Goal: Task Accomplishment & Management: Use online tool/utility

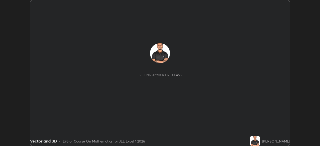
scroll to position [146, 320]
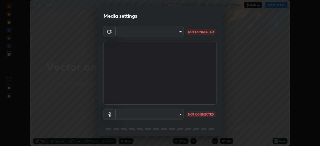
type input "05e465ff83a2709560b00517cc20afcec0d8c6759013130505a18faaf77a7109"
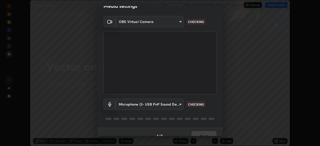
scroll to position [18, 0]
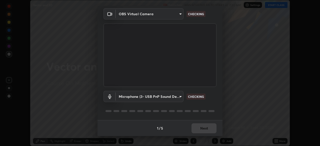
click at [161, 97] on body "Erase all Vector and 3D Recording WAS SCHEDULED TO START AT 7:30 AM Settings ST…" at bounding box center [160, 73] width 320 height 146
click at [160, 98] on body "Erase all Vector and 3D Recording WAS SCHEDULED TO START AT 7:30 AM Settings ST…" at bounding box center [160, 73] width 320 height 146
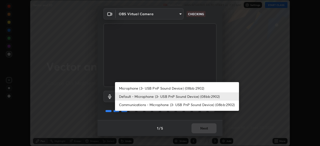
click at [163, 88] on li "Microphone (3- USB PnP Sound Device) (08bb:2902)" at bounding box center [177, 88] width 124 height 8
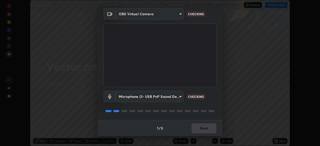
click at [170, 97] on body "Erase all Vector and 3D Recording WAS SCHEDULED TO START AT 7:30 AM Settings ST…" at bounding box center [160, 73] width 320 height 146
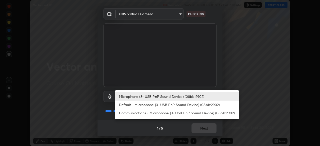
click at [165, 105] on li "Default - Microphone (3- USB PnP Sound Device) (08bb:2902)" at bounding box center [177, 105] width 124 height 8
type input "default"
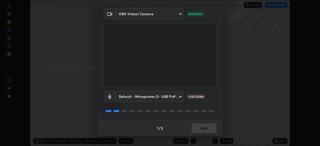
click at [210, 125] on div "1 / 5 Next" at bounding box center [160, 128] width 125 height 16
click at [210, 127] on div "1 / 5 Next" at bounding box center [160, 128] width 125 height 16
click at [209, 129] on div "1 / 5 Next" at bounding box center [160, 128] width 125 height 16
click at [209, 128] on div "1 / 5 Next" at bounding box center [160, 128] width 125 height 16
click at [207, 129] on div "1 / 5 Next" at bounding box center [160, 128] width 125 height 16
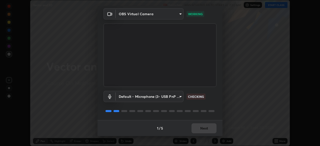
click at [208, 128] on div "1 / 5 Next" at bounding box center [160, 128] width 125 height 16
click at [211, 128] on div "1 / 5 Next" at bounding box center [160, 128] width 125 height 16
click at [210, 129] on div "1 / 5 Next" at bounding box center [160, 128] width 125 height 16
click at [210, 128] on div "1 / 5 Next" at bounding box center [160, 128] width 125 height 16
click at [207, 129] on div "1 / 5 Next" at bounding box center [160, 128] width 125 height 16
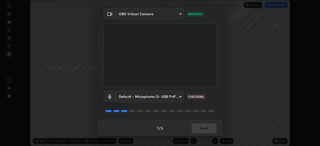
click at [203, 131] on div "1 / 5 Next" at bounding box center [160, 128] width 125 height 16
click at [200, 129] on div "1 / 5 Next" at bounding box center [160, 128] width 125 height 16
click at [208, 127] on div "1 / 5 Next" at bounding box center [160, 128] width 125 height 16
click at [205, 126] on button "Next" at bounding box center [204, 129] width 25 height 10
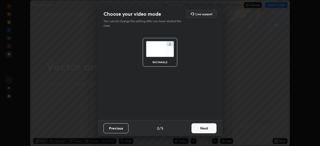
click at [205, 127] on button "Next" at bounding box center [204, 129] width 25 height 10
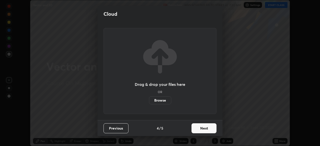
click at [214, 127] on button "Next" at bounding box center [204, 129] width 25 height 10
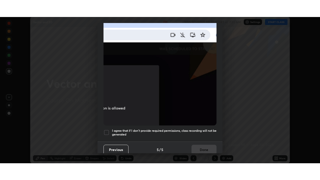
scroll to position [120, 0]
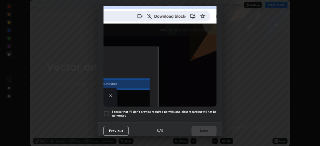
click at [199, 111] on h5 "I agree that if I don't provide required permissions, class recording will not …" at bounding box center [164, 114] width 105 height 8
click at [199, 127] on button "Done" at bounding box center [204, 131] width 25 height 10
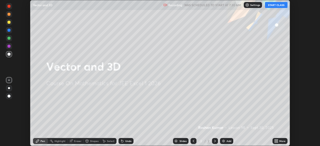
click at [275, 140] on icon at bounding box center [275, 140] width 1 height 1
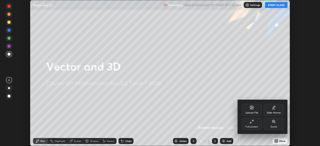
click at [255, 125] on div "Full screen" at bounding box center [252, 124] width 20 height 12
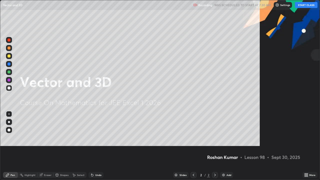
scroll to position [180, 320]
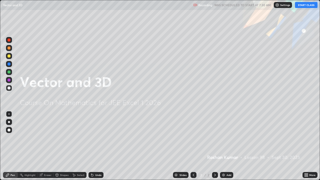
click at [306, 7] on button "START CLASS" at bounding box center [306, 5] width 23 height 6
click at [223, 146] on img at bounding box center [224, 175] width 4 height 4
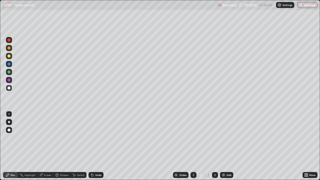
click at [9, 130] on div at bounding box center [9, 130] width 3 height 3
click at [9, 40] on div at bounding box center [9, 40] width 3 height 3
click at [11, 64] on div at bounding box center [9, 64] width 6 height 6
click at [9, 57] on div at bounding box center [9, 56] width 3 height 3
click at [9, 89] on div at bounding box center [9, 88] width 3 height 3
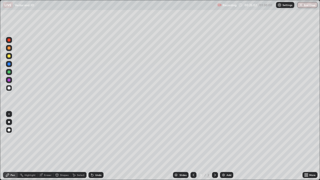
click at [9, 73] on div at bounding box center [9, 72] width 3 height 3
click at [9, 89] on div at bounding box center [9, 88] width 3 height 3
click at [7, 66] on div at bounding box center [9, 64] width 6 height 6
click at [223, 146] on img at bounding box center [224, 175] width 4 height 4
click at [10, 56] on div at bounding box center [9, 56] width 3 height 3
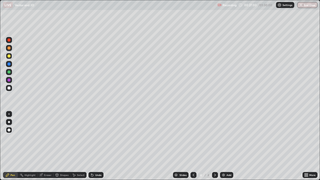
click at [9, 89] on div at bounding box center [9, 88] width 3 height 3
click at [9, 64] on div at bounding box center [9, 64] width 3 height 3
click at [9, 58] on div at bounding box center [9, 56] width 6 height 6
click at [9, 73] on div at bounding box center [9, 72] width 3 height 3
click at [9, 49] on div at bounding box center [9, 48] width 3 height 3
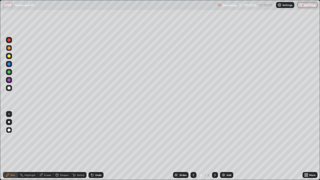
click at [10, 41] on div at bounding box center [9, 40] width 3 height 3
click at [10, 65] on div at bounding box center [9, 64] width 3 height 3
click at [9, 88] on div at bounding box center [9, 88] width 3 height 3
click at [9, 71] on div at bounding box center [9, 72] width 3 height 3
click at [223, 146] on img at bounding box center [224, 175] width 4 height 4
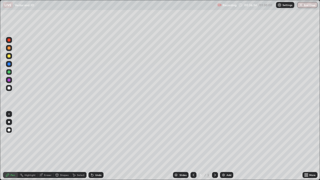
click at [9, 65] on div at bounding box center [9, 64] width 3 height 3
click at [9, 73] on div at bounding box center [9, 72] width 3 height 3
click at [193, 146] on icon at bounding box center [194, 175] width 2 height 3
click at [9, 56] on div at bounding box center [9, 56] width 3 height 3
click at [214, 146] on icon at bounding box center [215, 175] width 4 height 4
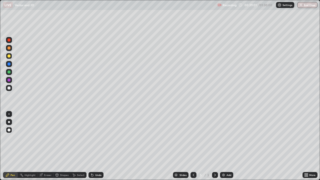
click at [223, 146] on img at bounding box center [224, 175] width 4 height 4
click at [9, 41] on div at bounding box center [9, 40] width 3 height 3
click at [9, 65] on div at bounding box center [9, 64] width 3 height 3
click at [9, 41] on div at bounding box center [9, 40] width 3 height 3
click at [9, 73] on div at bounding box center [9, 72] width 3 height 3
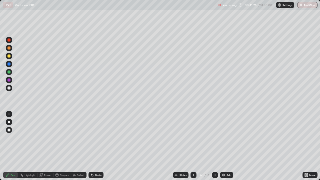
click at [10, 56] on div at bounding box center [9, 56] width 3 height 3
click at [9, 72] on div at bounding box center [9, 72] width 3 height 3
click at [10, 40] on div at bounding box center [9, 40] width 3 height 3
click at [223, 146] on img at bounding box center [224, 175] width 4 height 4
click at [9, 57] on div at bounding box center [9, 56] width 3 height 3
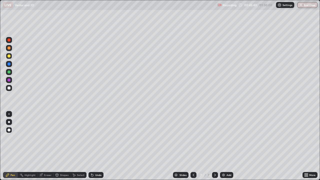
click at [9, 73] on div at bounding box center [9, 72] width 3 height 3
click at [9, 64] on div at bounding box center [9, 64] width 3 height 3
click at [222, 146] on img at bounding box center [224, 175] width 4 height 4
click at [46, 146] on div "Eraser" at bounding box center [48, 175] width 8 height 3
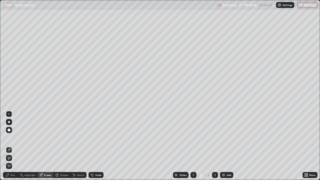
click at [13, 146] on div "Pen" at bounding box center [13, 175] width 5 height 3
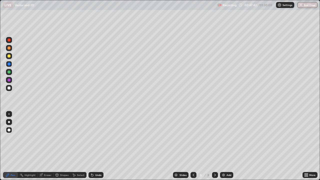
click at [9, 49] on div at bounding box center [9, 48] width 3 height 3
click at [9, 57] on div at bounding box center [9, 56] width 3 height 3
click at [9, 40] on div at bounding box center [9, 40] width 3 height 3
click at [9, 80] on div at bounding box center [9, 80] width 3 height 3
click at [11, 89] on div at bounding box center [9, 88] width 6 height 6
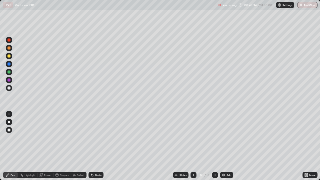
click at [8, 81] on div at bounding box center [9, 80] width 3 height 3
click at [9, 89] on div at bounding box center [9, 88] width 3 height 3
click at [47, 146] on div "Eraser" at bounding box center [48, 175] width 8 height 3
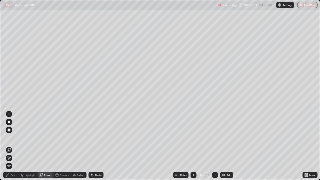
click at [13, 146] on div "Pen" at bounding box center [13, 175] width 5 height 3
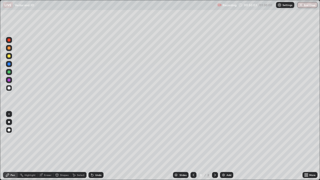
click at [10, 64] on div at bounding box center [9, 64] width 3 height 3
click at [9, 41] on div at bounding box center [9, 40] width 3 height 3
click at [10, 73] on div at bounding box center [9, 72] width 3 height 3
click at [9, 80] on div at bounding box center [9, 80] width 3 height 3
click at [10, 56] on div at bounding box center [9, 56] width 3 height 3
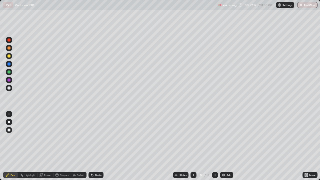
click at [9, 80] on div at bounding box center [9, 80] width 3 height 3
click at [10, 73] on div at bounding box center [9, 72] width 3 height 3
click at [10, 56] on div at bounding box center [9, 56] width 3 height 3
click at [10, 41] on div at bounding box center [9, 40] width 3 height 3
click at [193, 146] on icon at bounding box center [194, 175] width 4 height 4
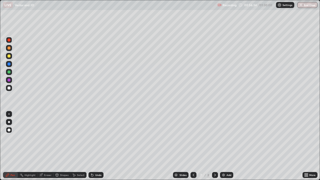
click at [192, 146] on icon at bounding box center [194, 175] width 4 height 4
click at [193, 146] on icon at bounding box center [194, 175] width 4 height 4
click at [192, 146] on icon at bounding box center [194, 175] width 4 height 4
click at [215, 146] on icon at bounding box center [215, 175] width 4 height 4
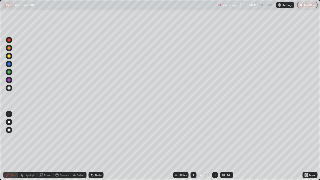
click at [193, 146] on icon at bounding box center [194, 175] width 4 height 4
click at [214, 146] on icon at bounding box center [215, 175] width 4 height 4
click at [214, 146] on div at bounding box center [215, 175] width 6 height 6
click at [213, 146] on icon at bounding box center [215, 175] width 4 height 4
click at [192, 146] on icon at bounding box center [194, 175] width 4 height 4
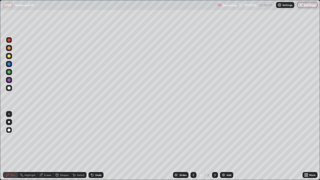
click at [192, 146] on icon at bounding box center [194, 175] width 4 height 4
click at [215, 146] on icon at bounding box center [215, 175] width 4 height 4
click at [194, 146] on div at bounding box center [194, 175] width 6 height 6
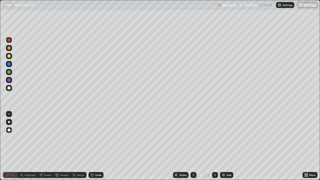
click at [216, 146] on div at bounding box center [215, 175] width 6 height 6
click at [193, 146] on icon at bounding box center [194, 175] width 4 height 4
click at [214, 146] on icon at bounding box center [215, 175] width 4 height 4
click at [215, 146] on icon at bounding box center [215, 175] width 2 height 3
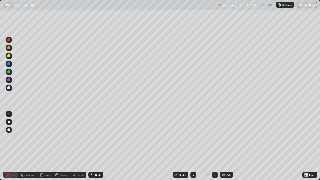
click at [216, 146] on div at bounding box center [215, 175] width 6 height 6
click at [223, 146] on img at bounding box center [224, 175] width 4 height 4
click at [9, 81] on div at bounding box center [9, 80] width 3 height 3
click at [9, 72] on div at bounding box center [9, 72] width 3 height 3
click at [9, 89] on div at bounding box center [9, 88] width 3 height 3
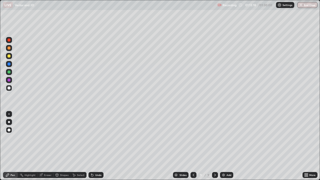
click at [9, 81] on div at bounding box center [9, 80] width 3 height 3
click at [10, 57] on div at bounding box center [9, 56] width 3 height 3
click at [9, 41] on div at bounding box center [9, 40] width 3 height 3
click at [10, 88] on div at bounding box center [9, 88] width 3 height 3
click at [9, 64] on div at bounding box center [9, 64] width 3 height 3
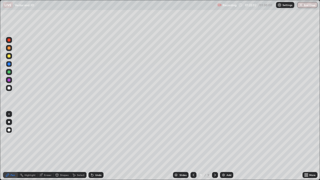
click at [223, 146] on img at bounding box center [224, 175] width 4 height 4
click at [9, 88] on div at bounding box center [9, 88] width 3 height 3
click at [193, 146] on icon at bounding box center [194, 175] width 2 height 3
click at [215, 146] on icon at bounding box center [215, 175] width 2 height 3
click at [193, 146] on icon at bounding box center [194, 175] width 2 height 3
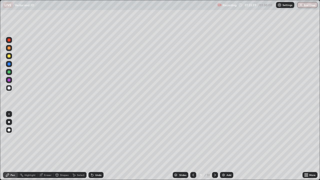
click at [215, 146] on icon at bounding box center [215, 175] width 4 height 4
click at [223, 146] on img at bounding box center [224, 175] width 4 height 4
click at [9, 73] on div at bounding box center [9, 72] width 3 height 3
click at [8, 88] on div at bounding box center [9, 88] width 3 height 3
click at [10, 65] on div at bounding box center [9, 64] width 3 height 3
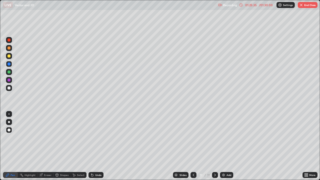
click at [9, 80] on div at bounding box center [9, 80] width 3 height 3
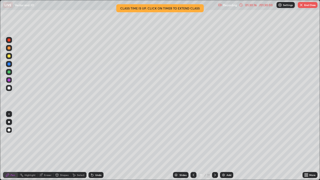
click at [193, 146] on icon at bounding box center [194, 175] width 4 height 4
click at [194, 146] on icon at bounding box center [194, 175] width 4 height 4
click at [193, 146] on icon at bounding box center [194, 175] width 4 height 4
click at [215, 146] on icon at bounding box center [215, 175] width 2 height 3
click at [215, 146] on icon at bounding box center [215, 175] width 4 height 4
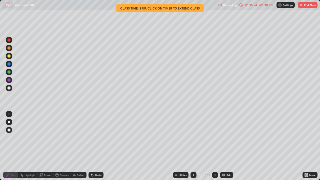
click at [215, 146] on icon at bounding box center [215, 175] width 4 height 4
click at [193, 146] on icon at bounding box center [194, 175] width 4 height 4
click at [193, 146] on icon at bounding box center [194, 175] width 2 height 3
click at [215, 146] on icon at bounding box center [215, 175] width 4 height 4
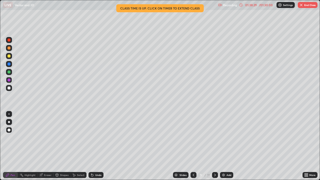
click at [214, 146] on icon at bounding box center [215, 175] width 4 height 4
click at [216, 146] on div at bounding box center [215, 175] width 6 height 6
click at [215, 146] on icon at bounding box center [215, 175] width 4 height 4
click at [311, 7] on button "End Class" at bounding box center [308, 5] width 20 height 6
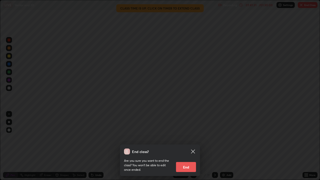
click at [188, 146] on button "End" at bounding box center [186, 167] width 20 height 10
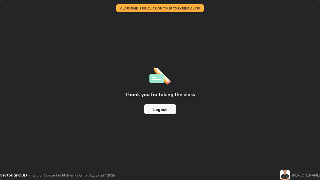
click at [159, 110] on button "Logout" at bounding box center [160, 109] width 32 height 10
click at [160, 111] on button "Logout" at bounding box center [160, 109] width 32 height 10
click at [162, 110] on button "Logout" at bounding box center [160, 109] width 32 height 10
click at [162, 109] on button "Logout" at bounding box center [160, 109] width 32 height 10
